Goal: Complete application form

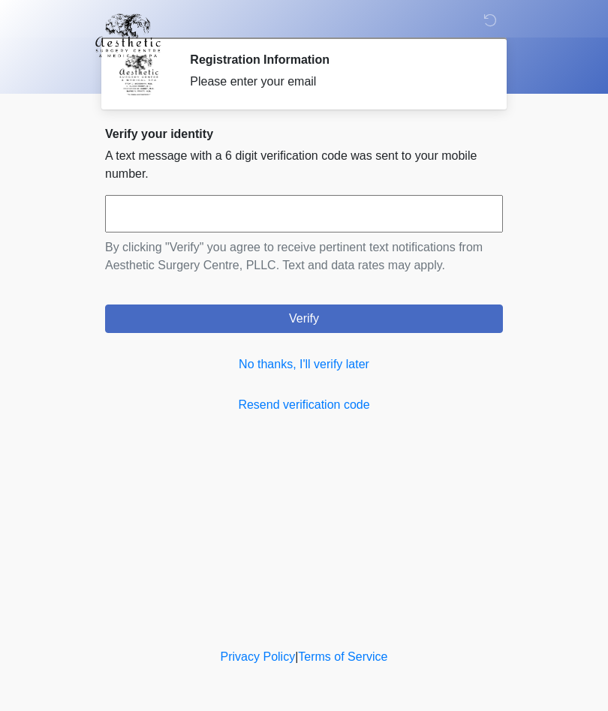
click at [347, 363] on link "No thanks, I'll verify later" at bounding box center [304, 365] width 398 height 18
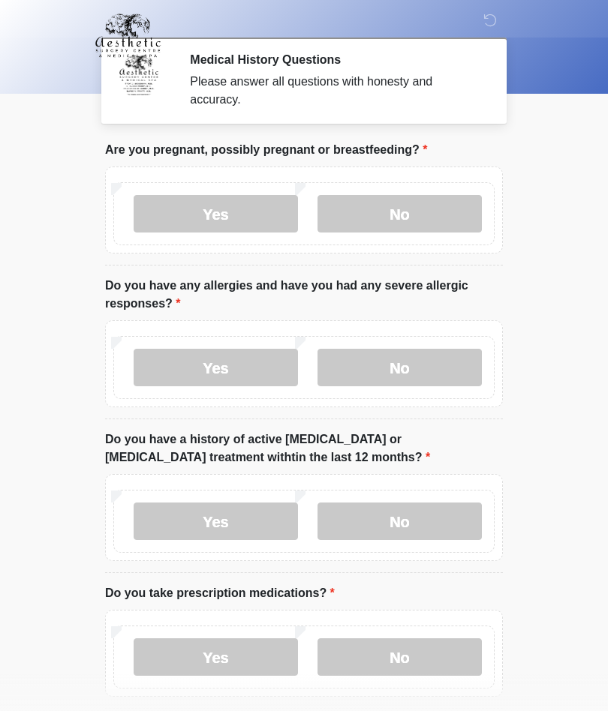
click at [427, 206] on label "No" at bounding box center [399, 214] width 164 height 38
click at [237, 368] on label "Yes" at bounding box center [216, 368] width 164 height 38
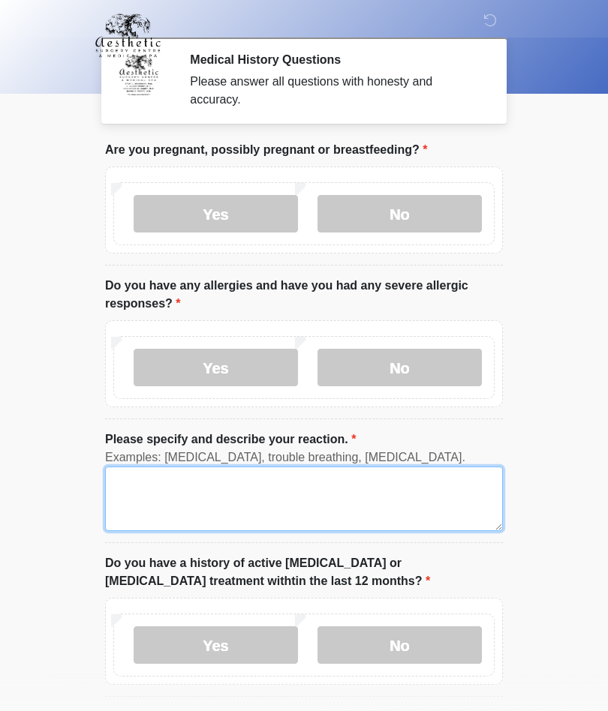
click at [291, 503] on textarea "Please specify and describe your reaction." at bounding box center [304, 499] width 398 height 65
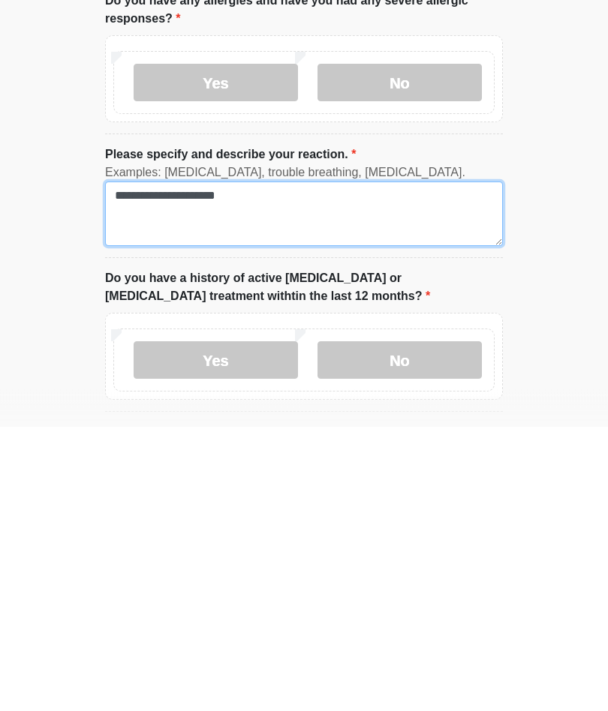
click at [157, 467] on textarea "**********" at bounding box center [304, 499] width 398 height 65
type textarea "**********"
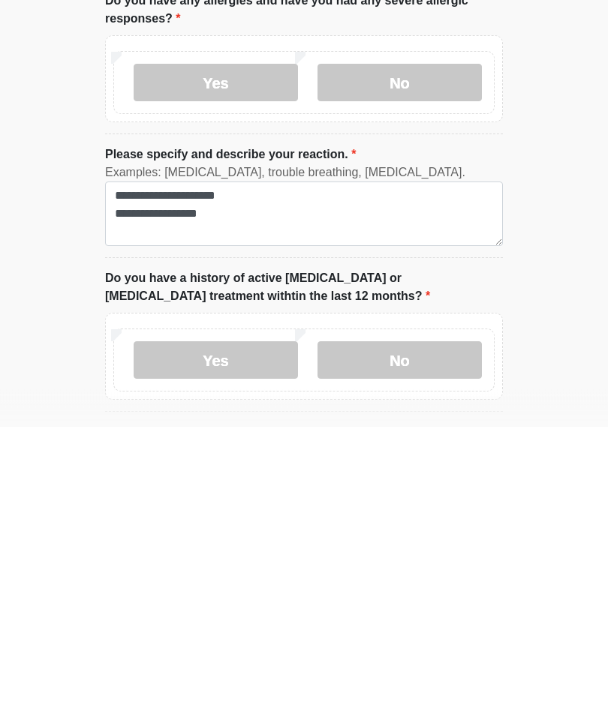
click at [421, 626] on label "No" at bounding box center [399, 645] width 164 height 38
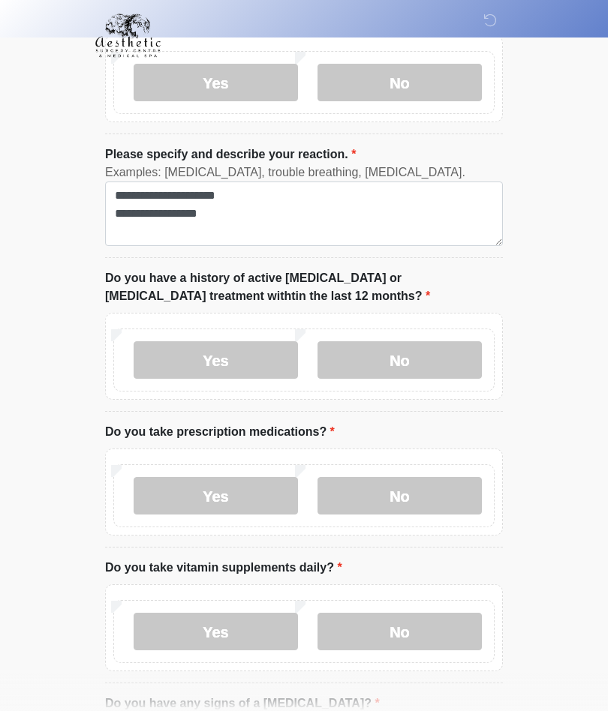
click at [214, 498] on label "Yes" at bounding box center [216, 496] width 164 height 38
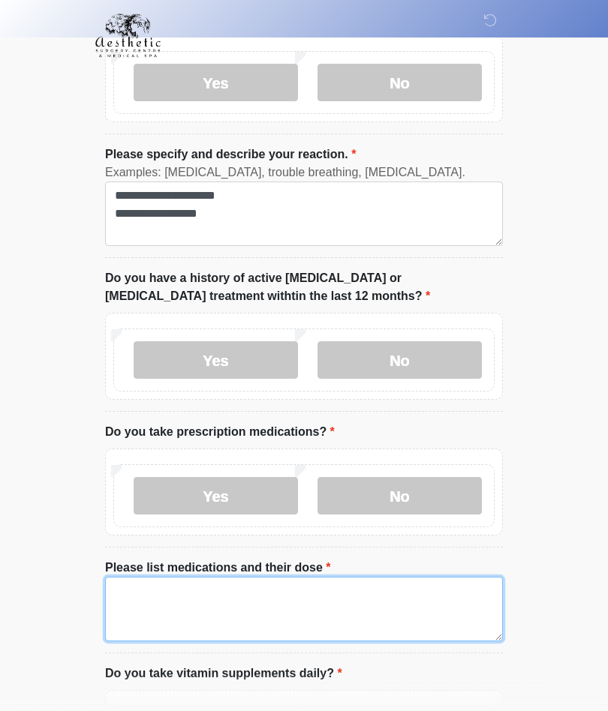
click at [378, 605] on textarea "Please list medications and their dose" at bounding box center [304, 609] width 398 height 65
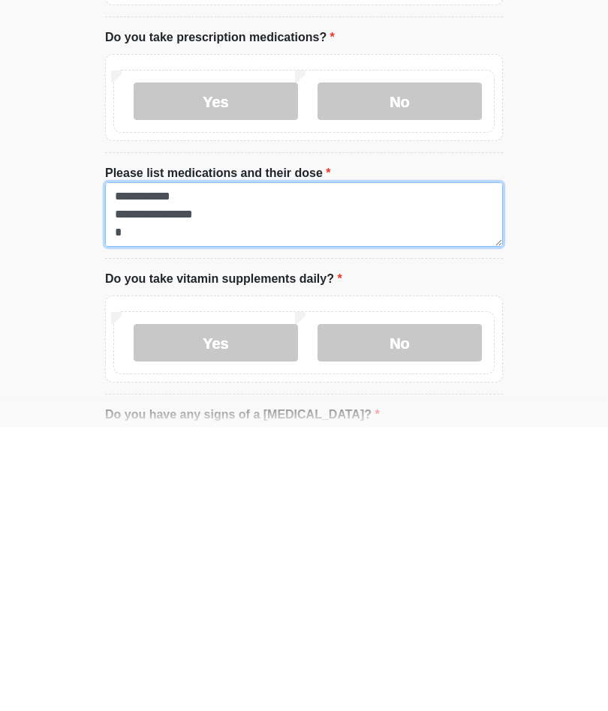
scroll to position [49, 0]
type textarea "**********"
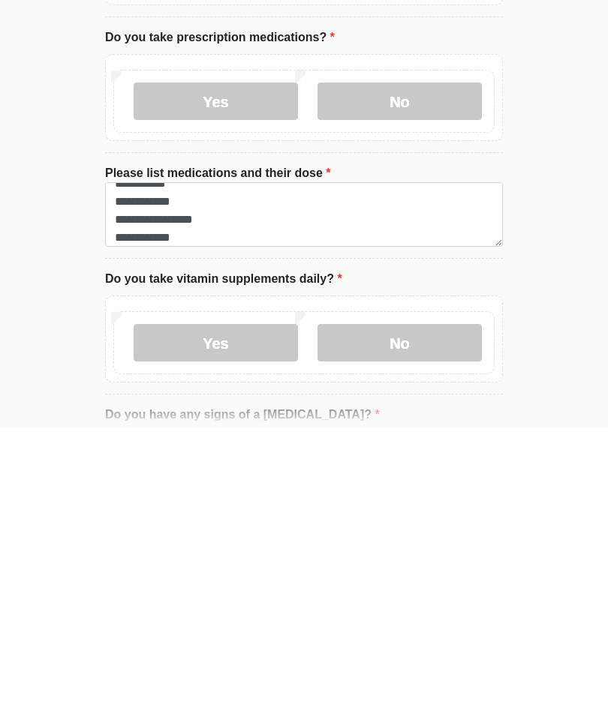
click at [383, 609] on label "No" at bounding box center [399, 628] width 164 height 38
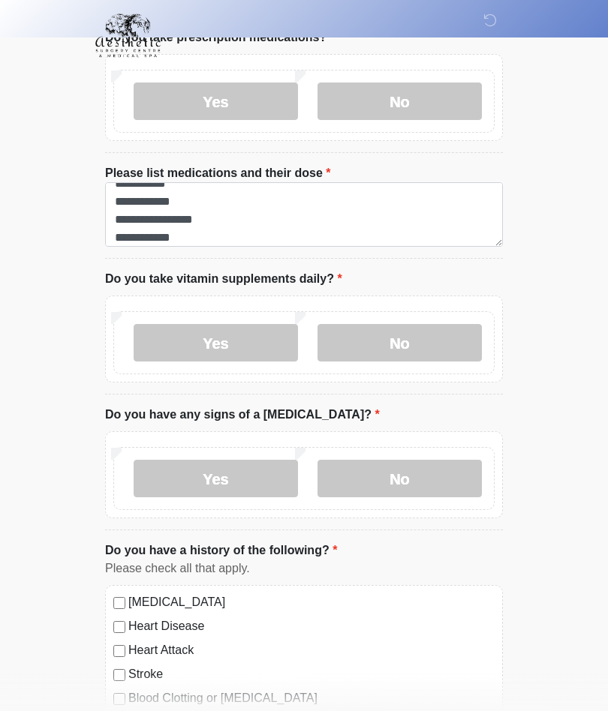
click at [407, 489] on label "No" at bounding box center [399, 479] width 164 height 38
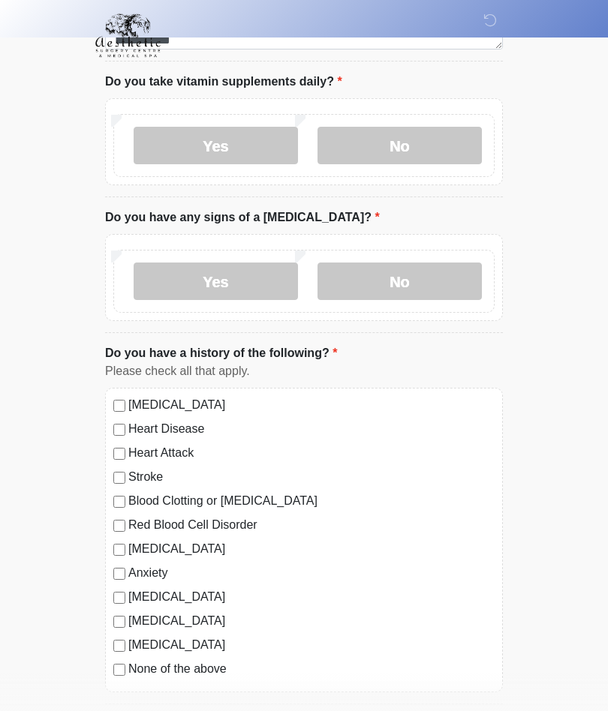
scroll to position [875, 0]
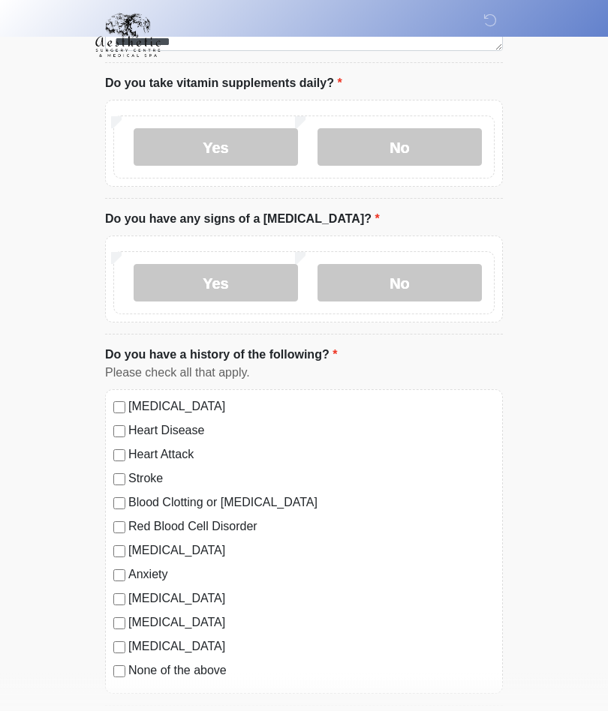
click at [112, 578] on div "High Blood Pressure Heart Disease Heart Attack Stroke Blood Clotting or Bleedin…" at bounding box center [304, 542] width 398 height 305
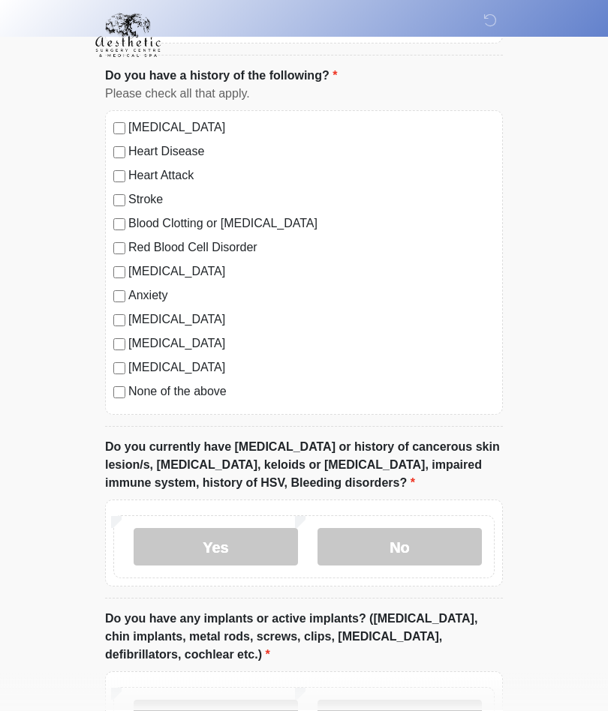
scroll to position [1157, 0]
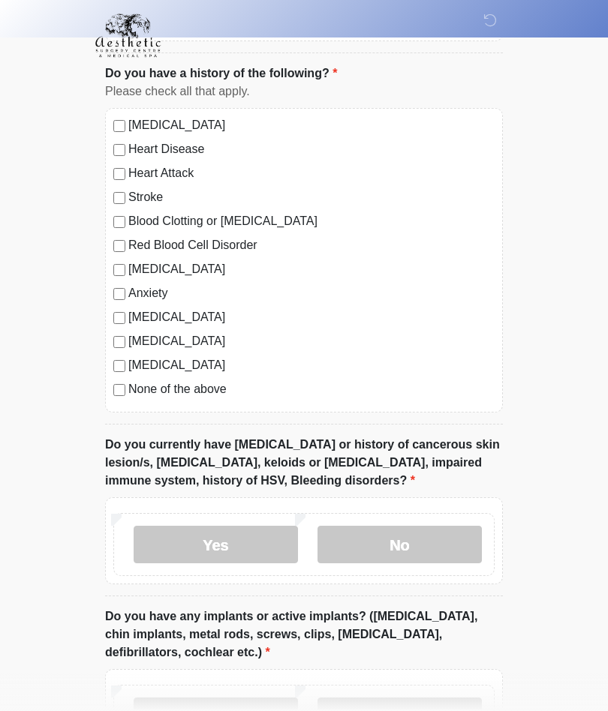
click at [417, 535] on label "No" at bounding box center [399, 545] width 164 height 38
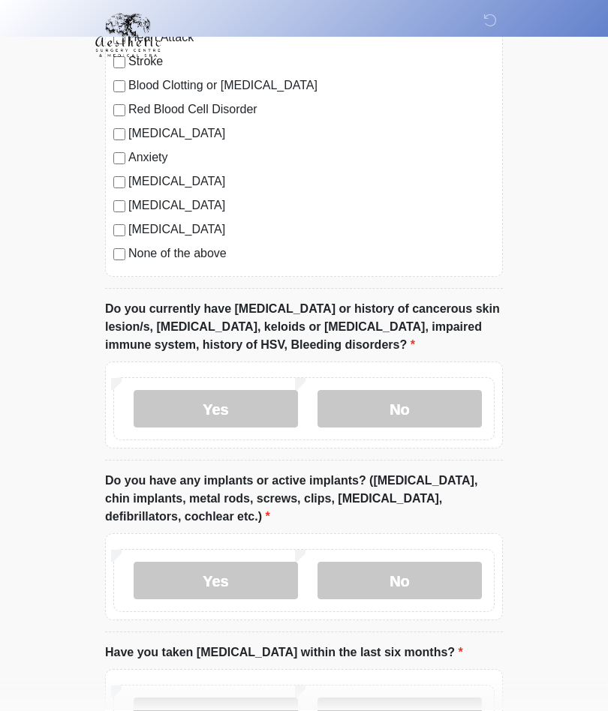
scroll to position [1307, 0]
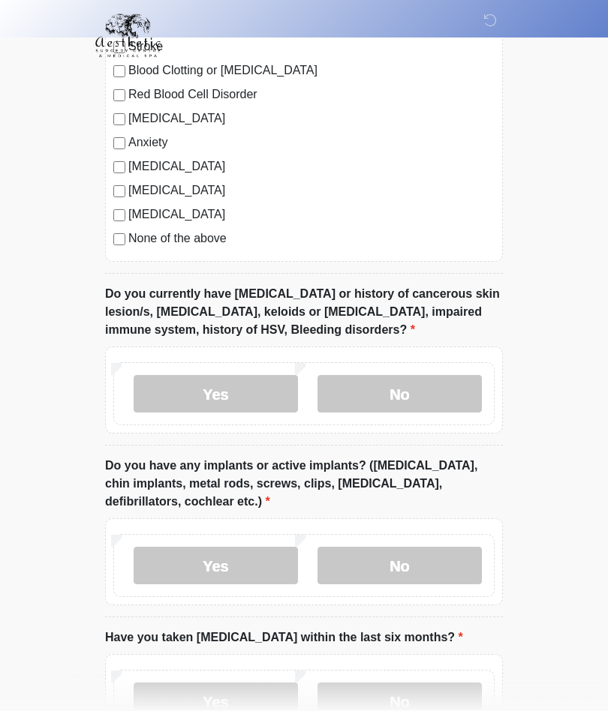
click at [403, 563] on label "No" at bounding box center [399, 566] width 164 height 38
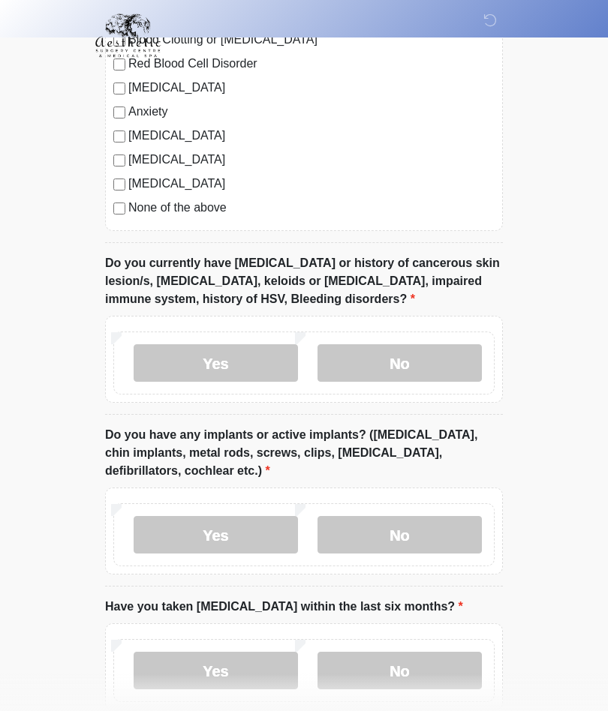
scroll to position [1397, 0]
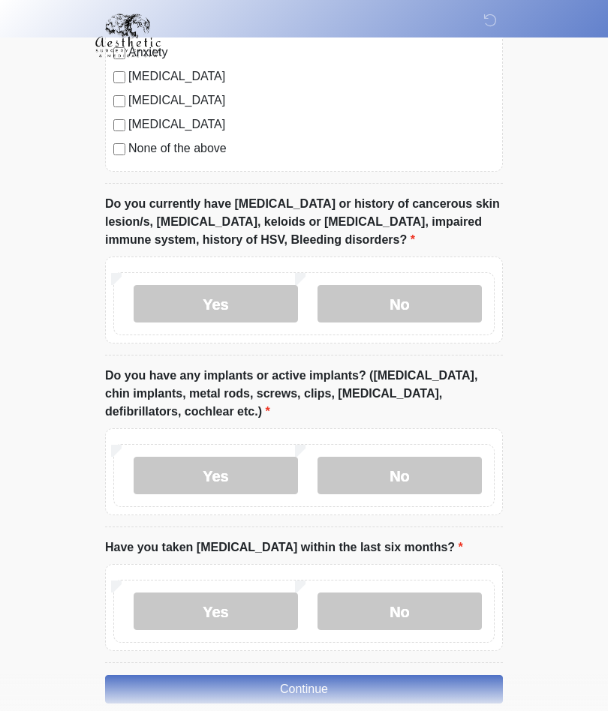
click at [429, 608] on label "No" at bounding box center [399, 612] width 164 height 38
click at [354, 686] on button "Continue" at bounding box center [304, 689] width 398 height 29
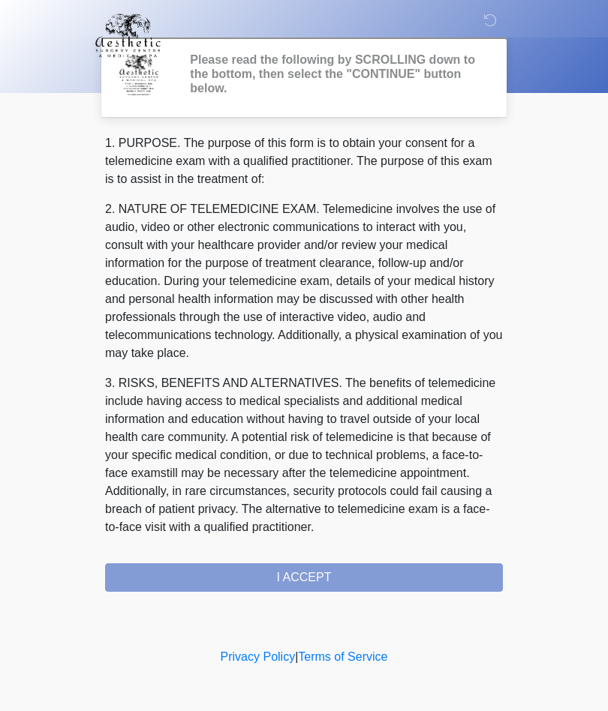
scroll to position [0, 0]
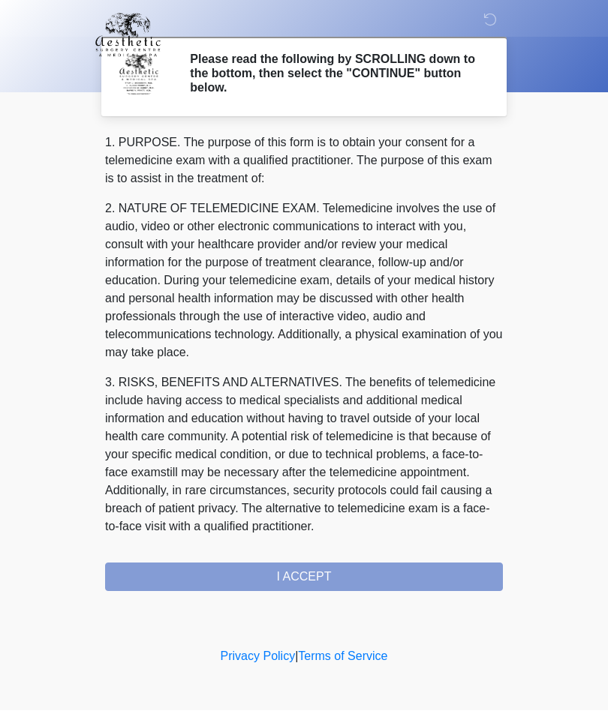
click at [354, 575] on div "1. PURPOSE. The purpose of this form is to obtain your consent for a telemedici…" at bounding box center [304, 363] width 398 height 458
click at [325, 584] on div "1. PURPOSE. The purpose of this form is to obtain your consent for a telemedici…" at bounding box center [304, 363] width 398 height 458
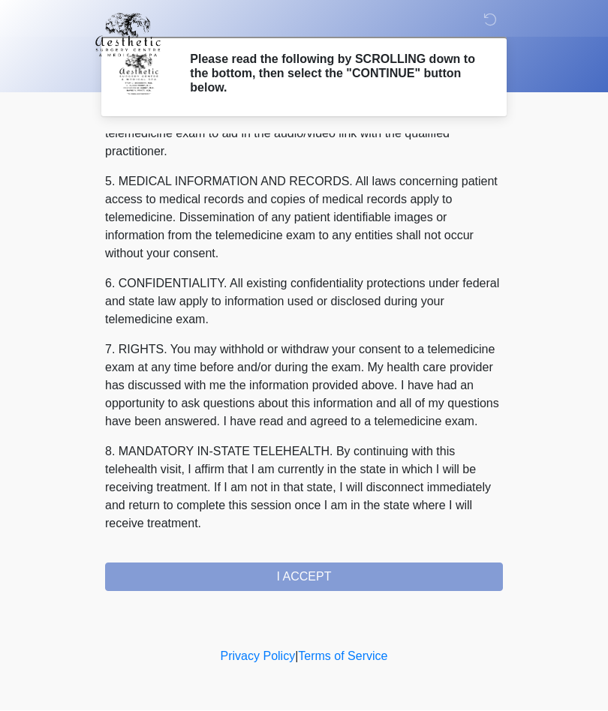
scroll to position [477, 0]
click at [325, 566] on button "I ACCEPT" at bounding box center [304, 577] width 398 height 29
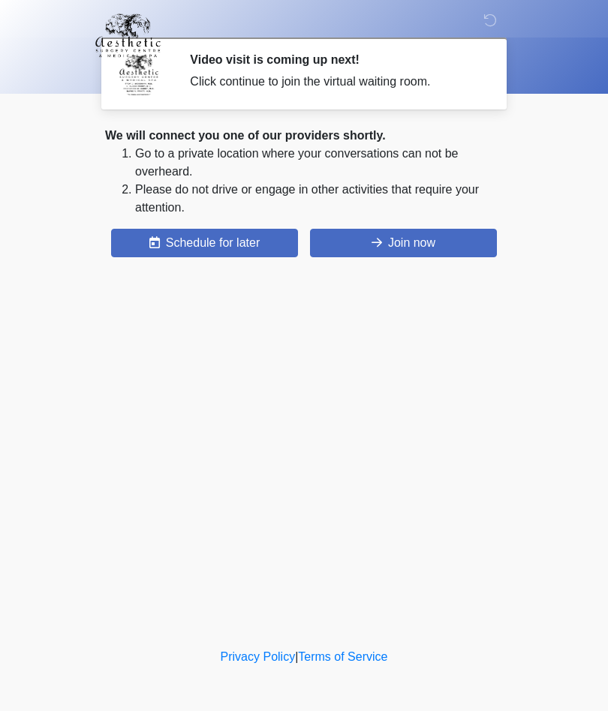
click at [404, 254] on button "Join now" at bounding box center [403, 243] width 187 height 29
